Goal: Task Accomplishment & Management: Use online tool/utility

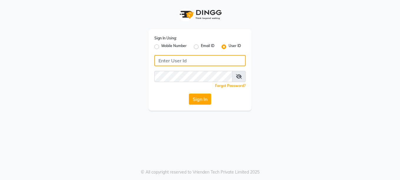
type input "soul"
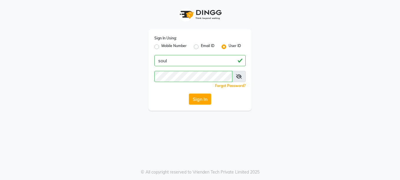
click at [240, 75] on icon at bounding box center [239, 76] width 6 height 5
click at [238, 76] on icon at bounding box center [239, 76] width 5 height 5
click at [238, 76] on icon at bounding box center [239, 76] width 6 height 5
click at [239, 75] on icon at bounding box center [239, 76] width 5 height 5
click at [202, 100] on button "Sign In" at bounding box center [200, 99] width 22 height 11
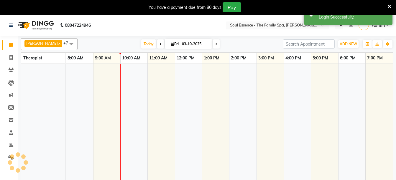
select select "en"
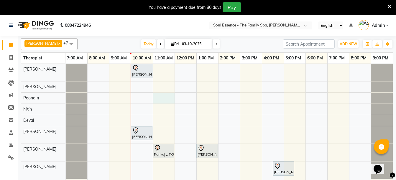
click at [166, 98] on div "[PERSON_NAME], TK04, 10:00 AM-11:00 AM, Swedish Massage With Sesame Oil 60 Min …" at bounding box center [228, 126] width 327 height 124
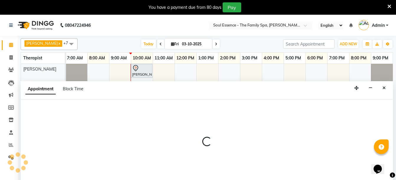
scroll to position [15, 0]
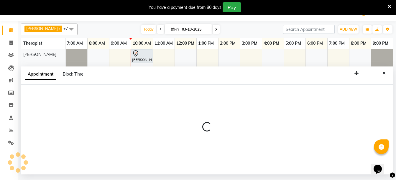
select select "45892"
select select "tentative"
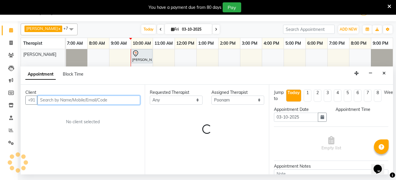
select select "660"
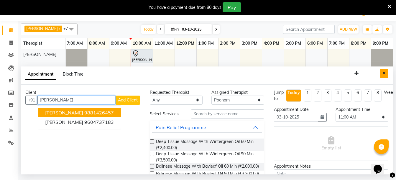
type input "[PERSON_NAME]"
click at [383, 72] on icon "Close" at bounding box center [383, 73] width 3 height 4
